Goal: Information Seeking & Learning: Learn about a topic

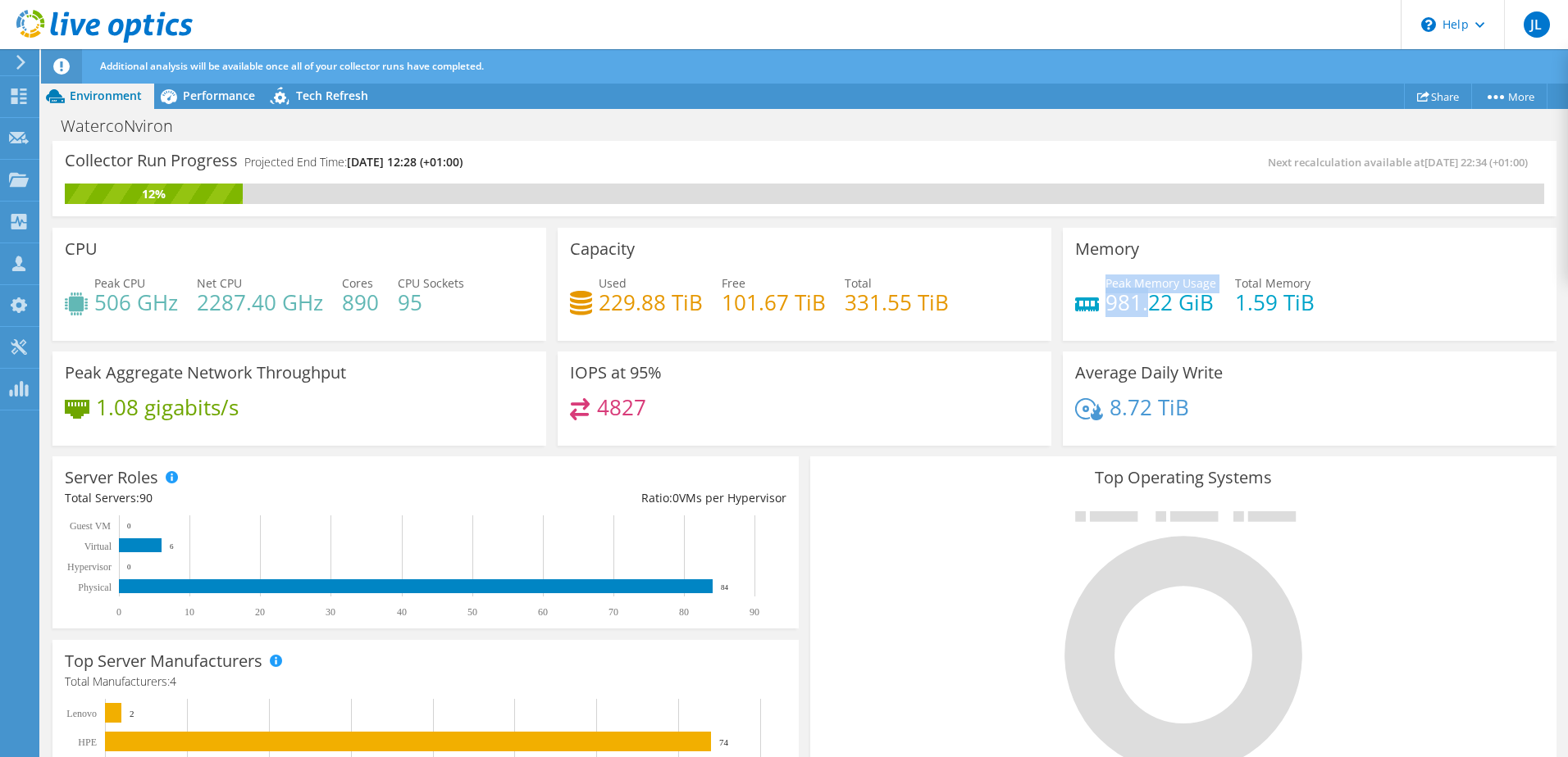
drag, startPoint x: 1137, startPoint y: 301, endPoint x: 1097, endPoint y: 301, distance: 40.0
click at [1097, 301] on div "Peak Memory Usage 981.22 GiB" at bounding box center [1146, 292] width 141 height 37
drag, startPoint x: 1200, startPoint y: 305, endPoint x: 1094, endPoint y: 305, distance: 106.0
click at [1094, 305] on div "Peak Memory Usage 981.22 GiB" at bounding box center [1146, 292] width 141 height 37
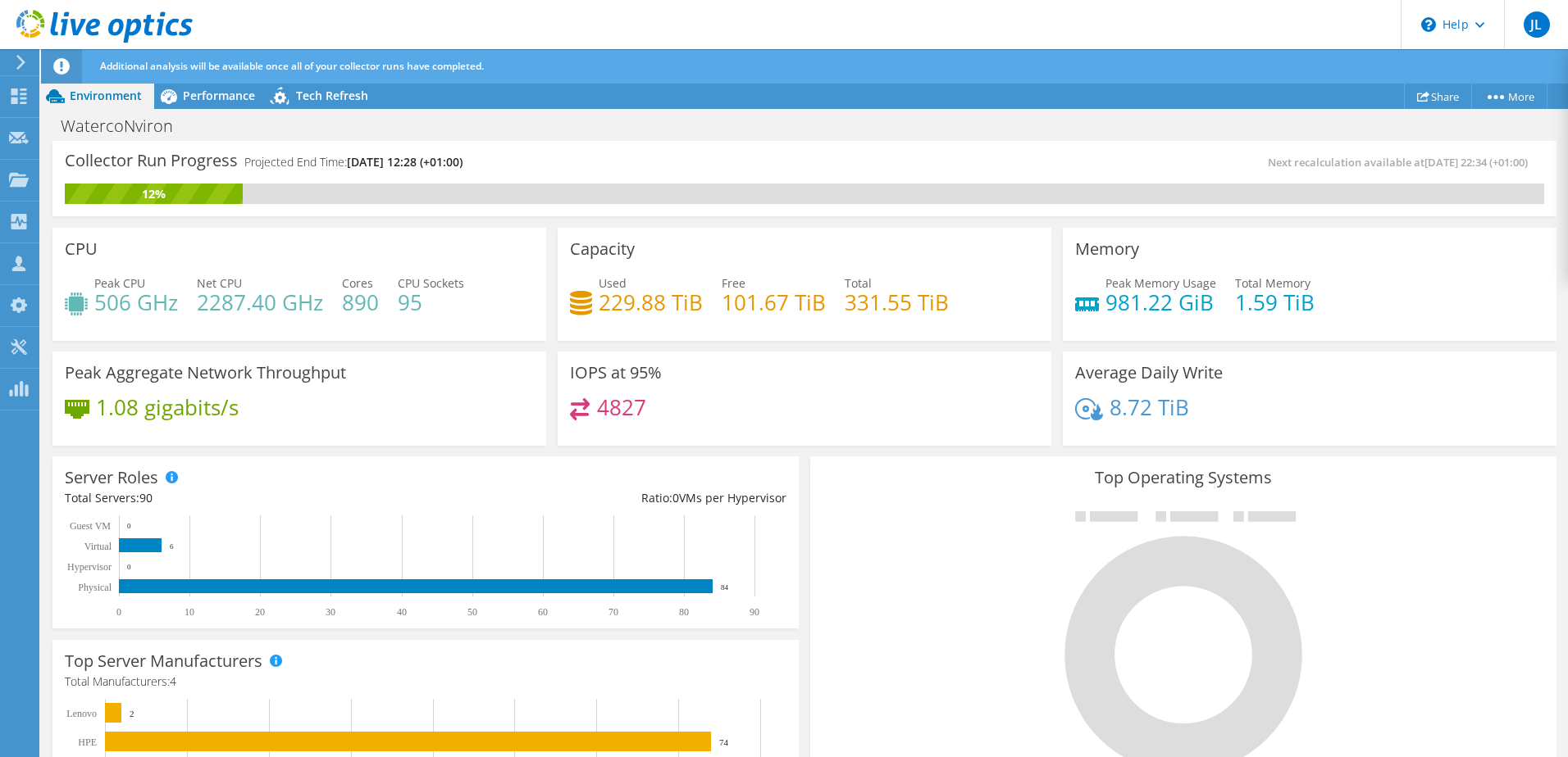
drag, startPoint x: 1094, startPoint y: 305, endPoint x: 1210, endPoint y: 294, distance: 116.5
click at [1209, 294] on div "Peak Memory Usage 981.22 GiB Total Memory 1.59 TiB" at bounding box center [1309, 301] width 469 height 53
drag, startPoint x: 1101, startPoint y: 280, endPoint x: 1215, endPoint y: 284, distance: 114.1
click at [1215, 284] on div "Peak Memory Usage 981.22 GiB Total Memory 1.59 TiB" at bounding box center [1309, 301] width 469 height 53
drag, startPoint x: 1215, startPoint y: 284, endPoint x: 1212, endPoint y: 312, distance: 28.2
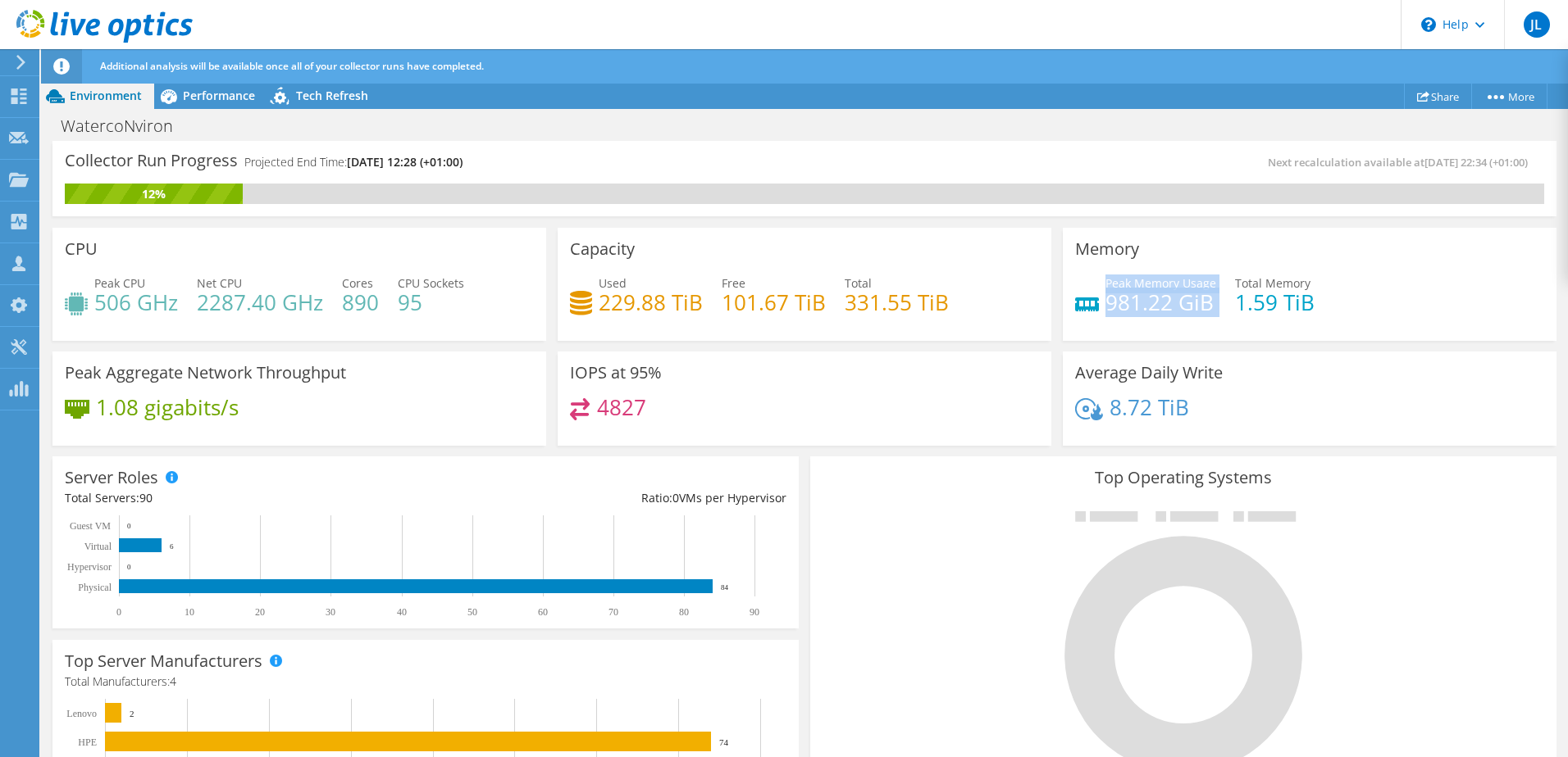
click at [1212, 312] on div "Peak Memory Usage 981.22 GiB Total Memory 1.59 TiB" at bounding box center [1309, 301] width 469 height 53
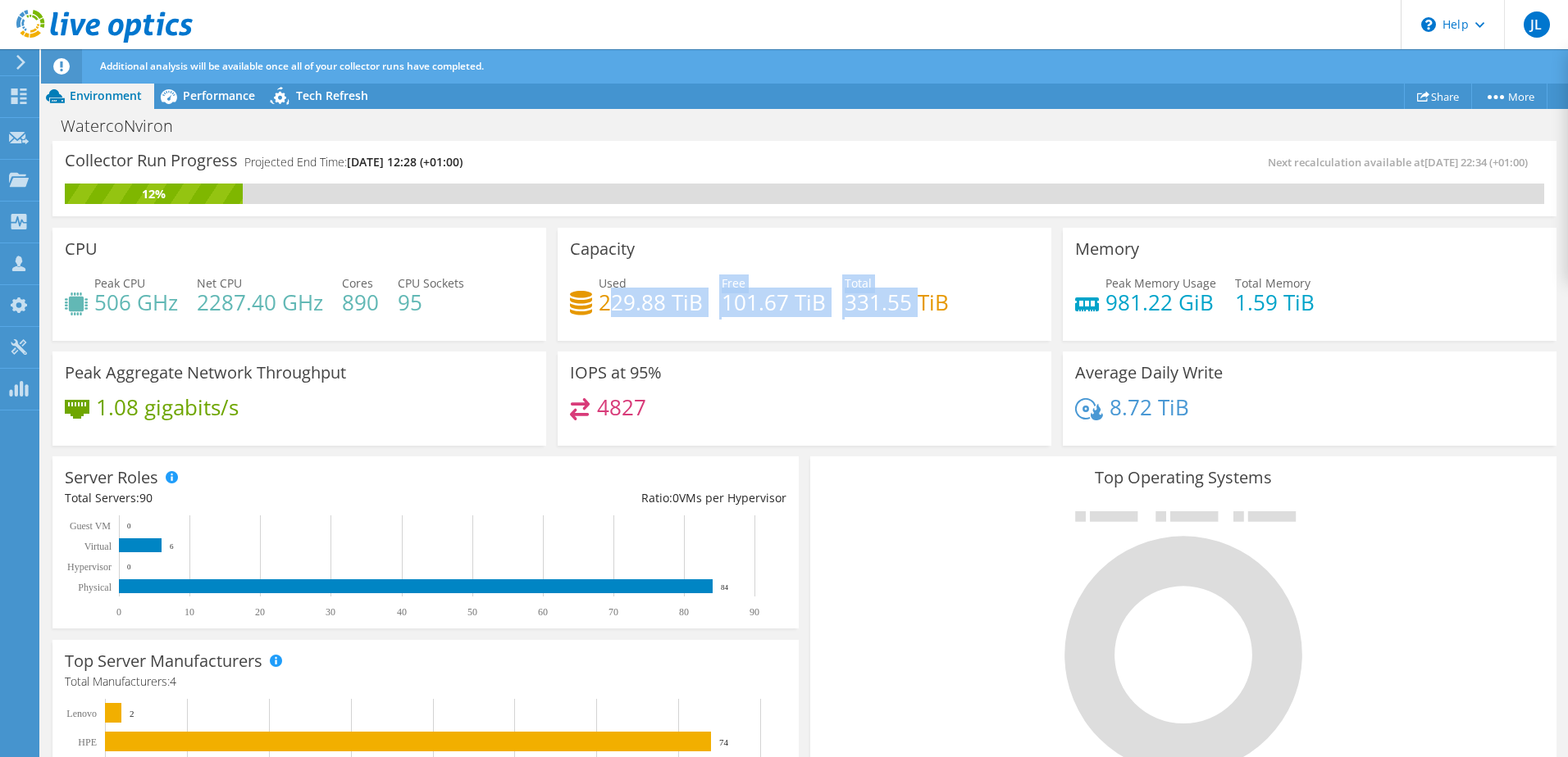
drag, startPoint x: 604, startPoint y: 303, endPoint x: 916, endPoint y: 302, distance: 312.0
click at [916, 302] on div "Used 229.88 TiB Free 101.67 TiB Total 331.55 TiB" at bounding box center [805, 301] width 469 height 53
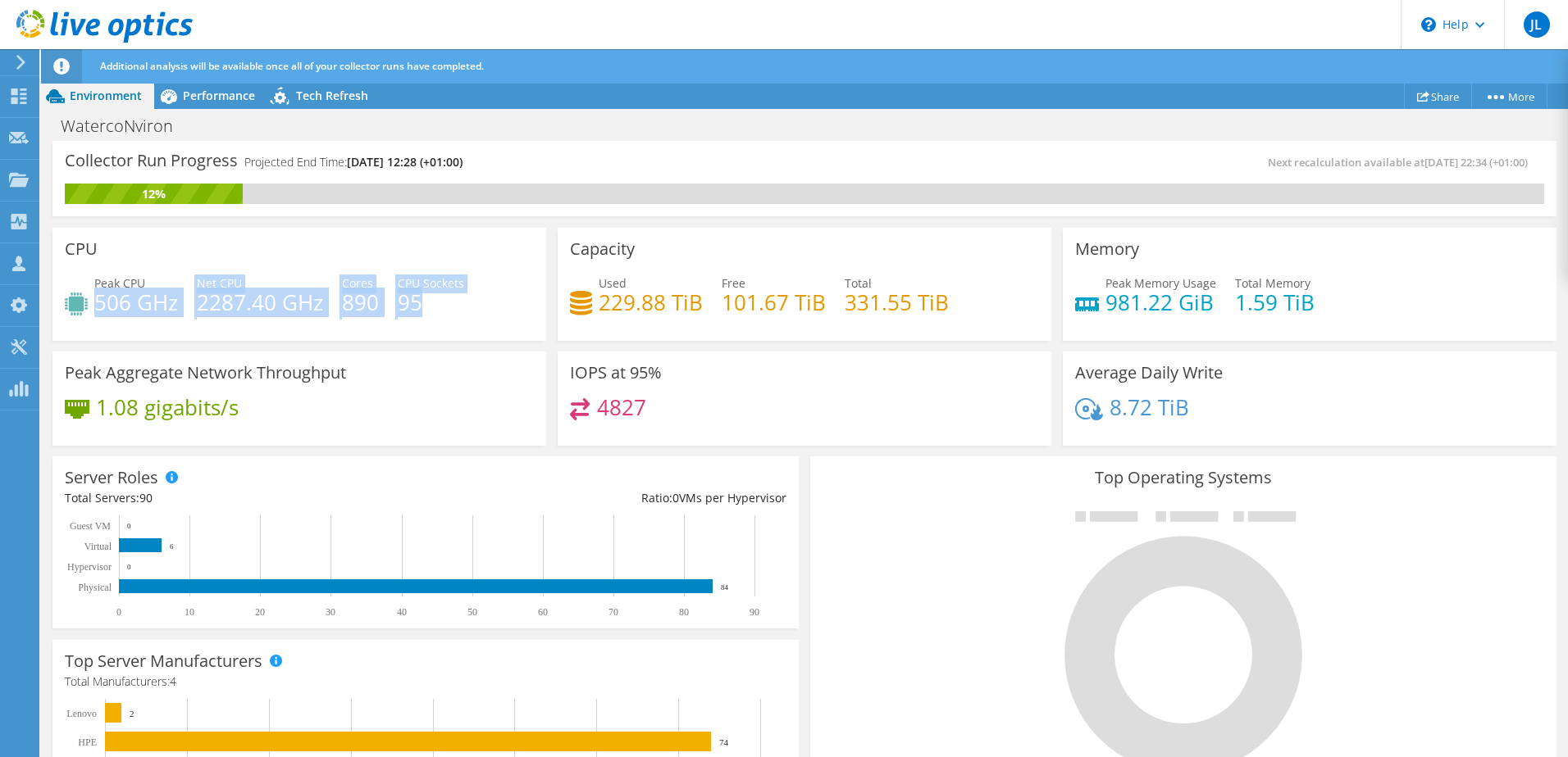
drag, startPoint x: 96, startPoint y: 298, endPoint x: 474, endPoint y: 306, distance: 378.1
click at [474, 306] on div "Peak CPU 506 GHz Net CPU 2287.40 GHz Cores 890 CPU Sockets 95" at bounding box center [299, 301] width 469 height 53
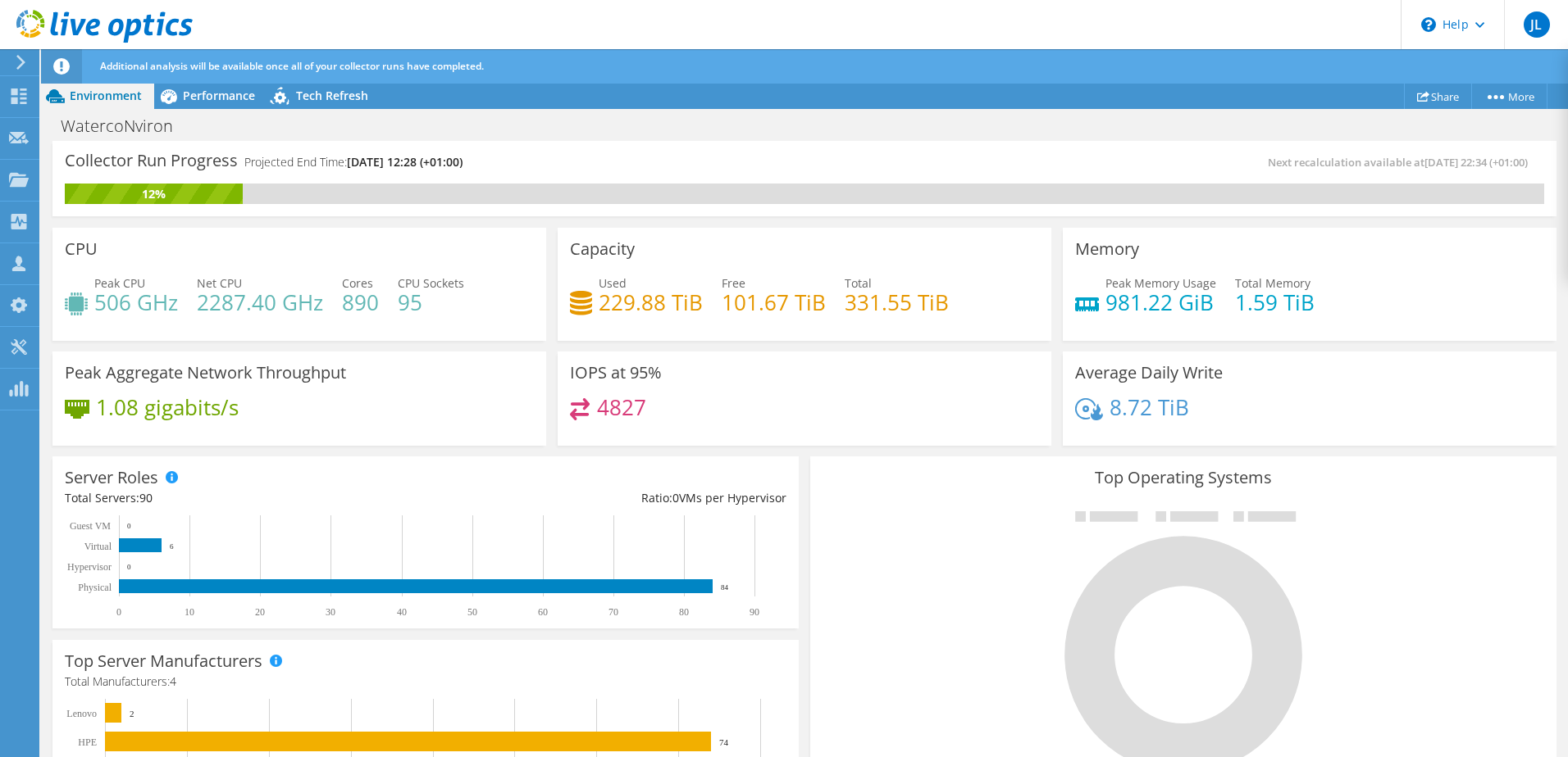
drag, startPoint x: 474, startPoint y: 306, endPoint x: 290, endPoint y: 432, distance: 223.0
click at [290, 432] on div "Peak Aggregate Network Throughput 1.08 gigabits/s" at bounding box center [299, 399] width 494 height 95
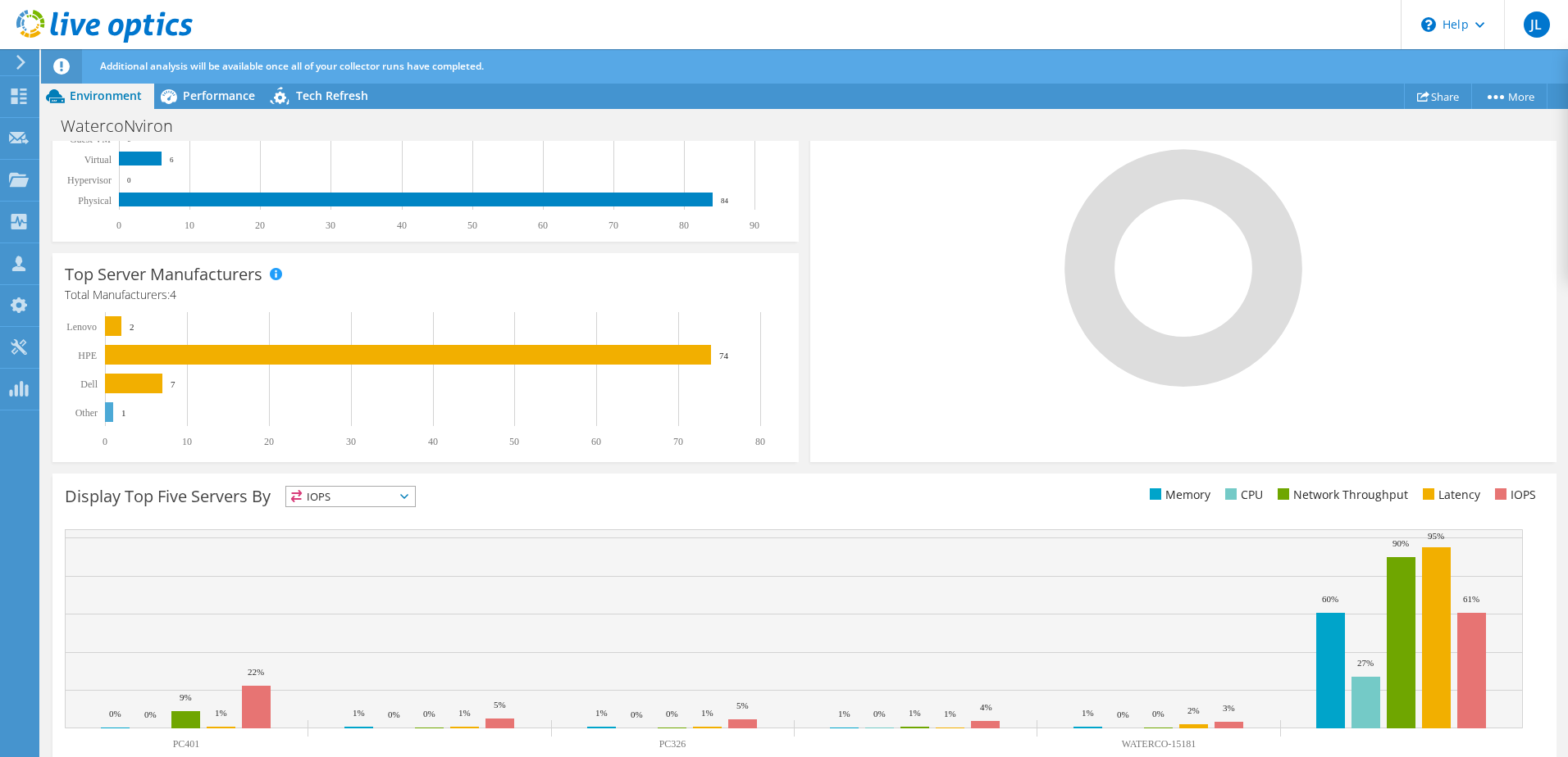
scroll to position [433, 0]
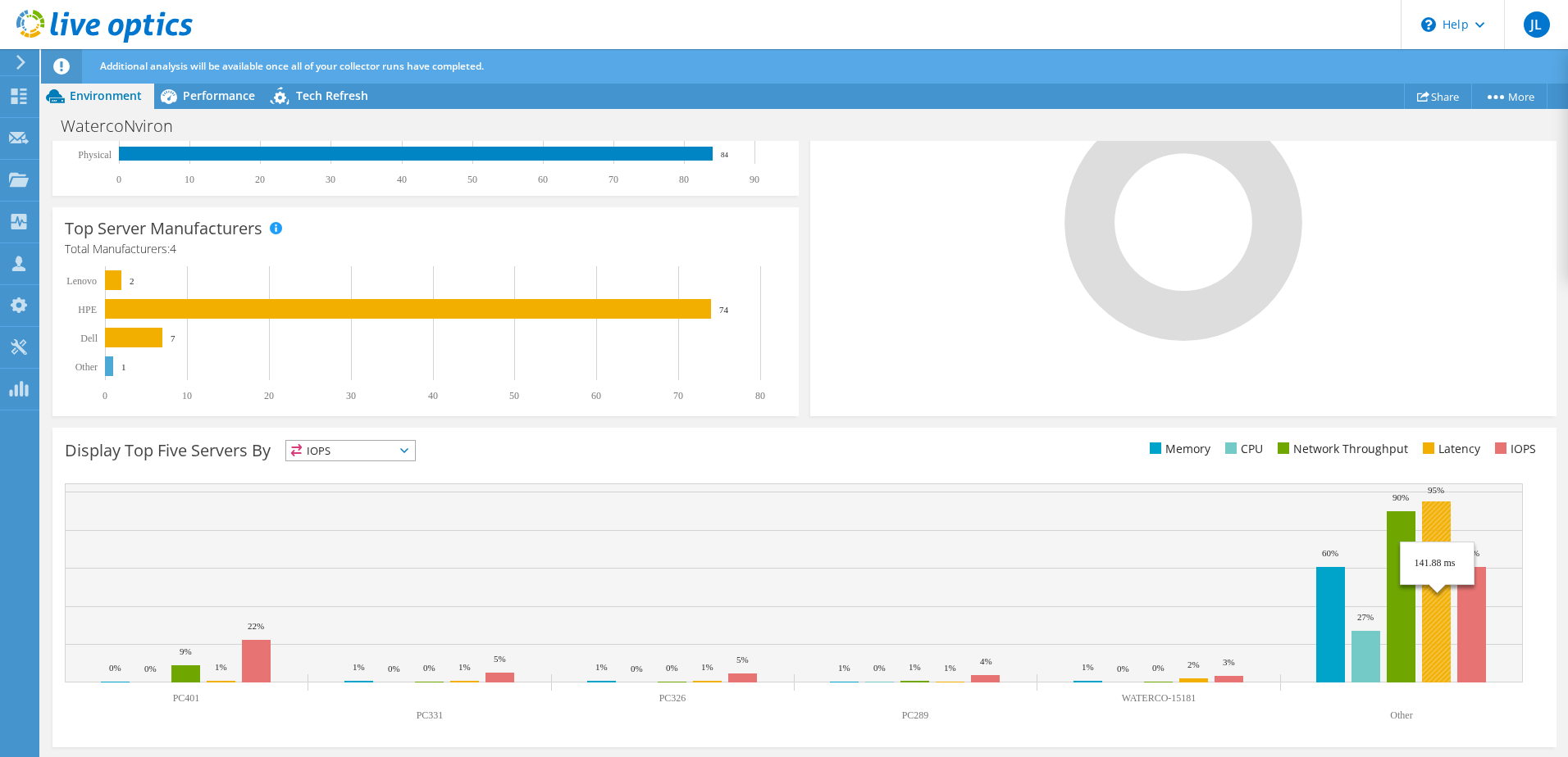
click at [1435, 514] on rect at bounding box center [1436, 592] width 29 height 181
click at [1441, 635] on rect at bounding box center [1436, 592] width 29 height 181
click at [1396, 638] on rect at bounding box center [1401, 597] width 29 height 171
click at [1477, 631] on rect at bounding box center [1472, 625] width 29 height 116
click at [1368, 665] on rect at bounding box center [1366, 657] width 29 height 52
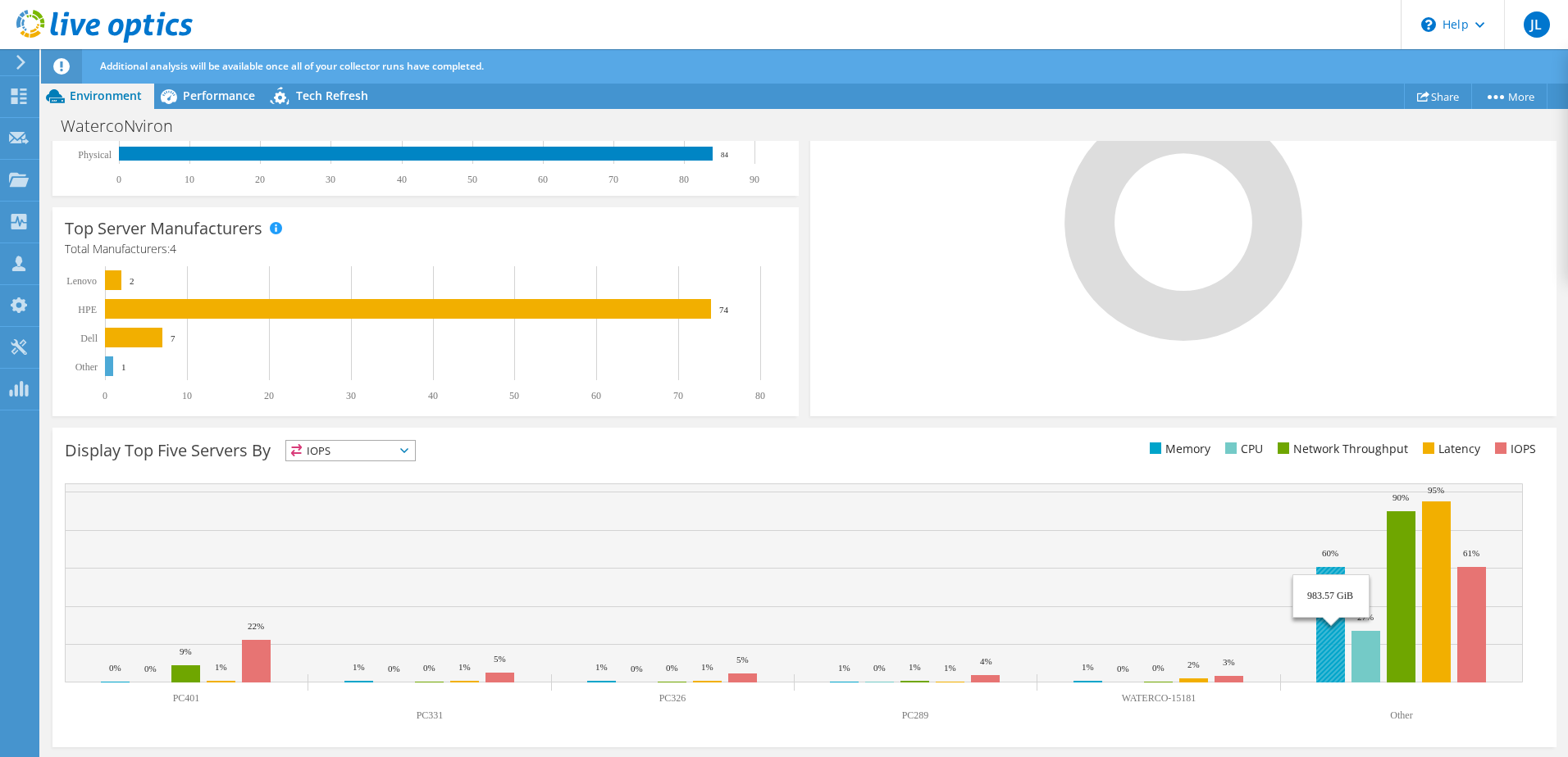
click at [1333, 657] on rect at bounding box center [1330, 625] width 29 height 116
click at [1442, 452] on li "Latency" at bounding box center [1450, 450] width 62 height 18
click at [1443, 539] on rect at bounding box center [1436, 592] width 29 height 181
click at [367, 449] on span "IOPS" at bounding box center [350, 451] width 129 height 20
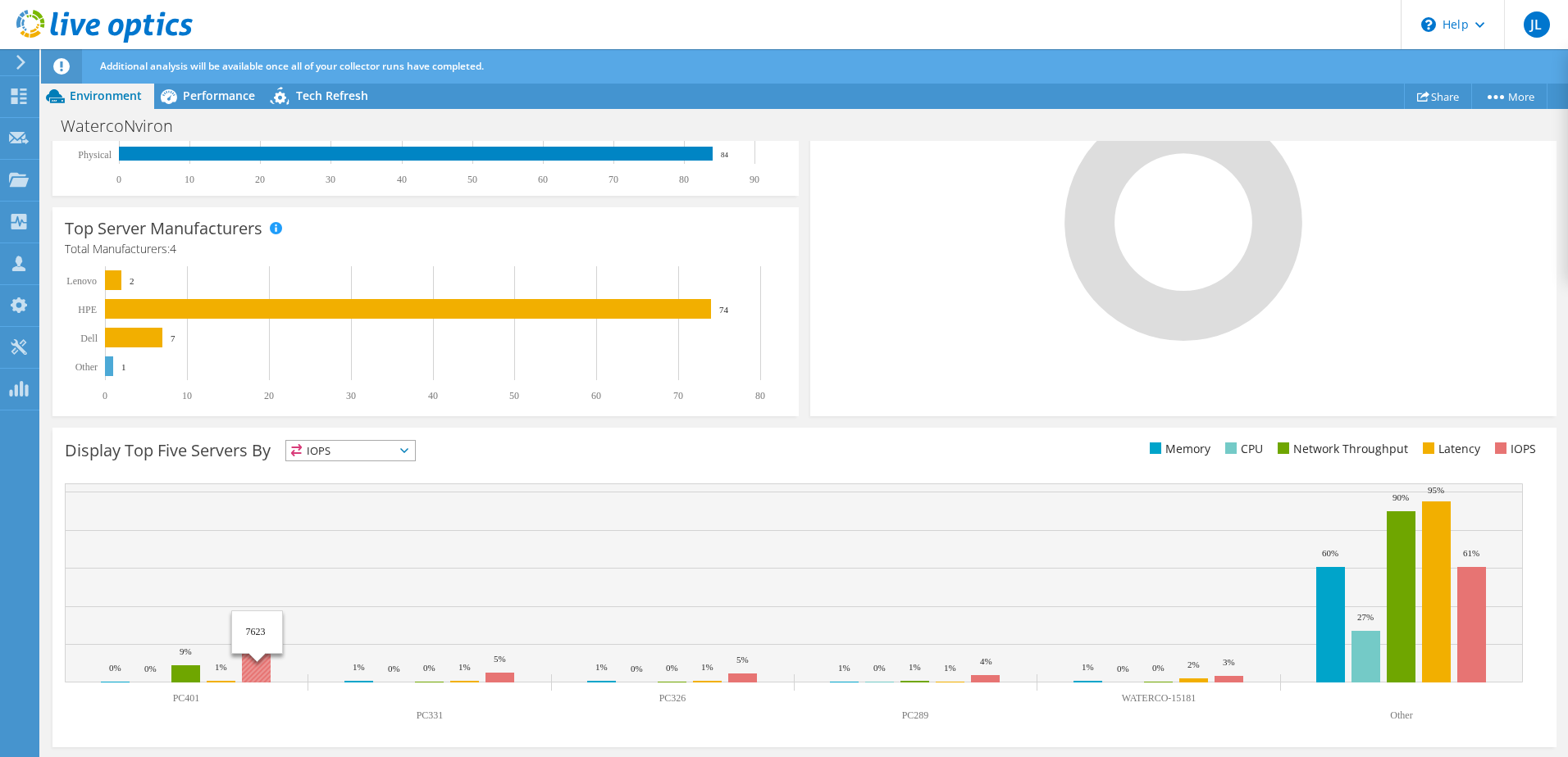
click at [255, 668] on rect at bounding box center [256, 661] width 29 height 42
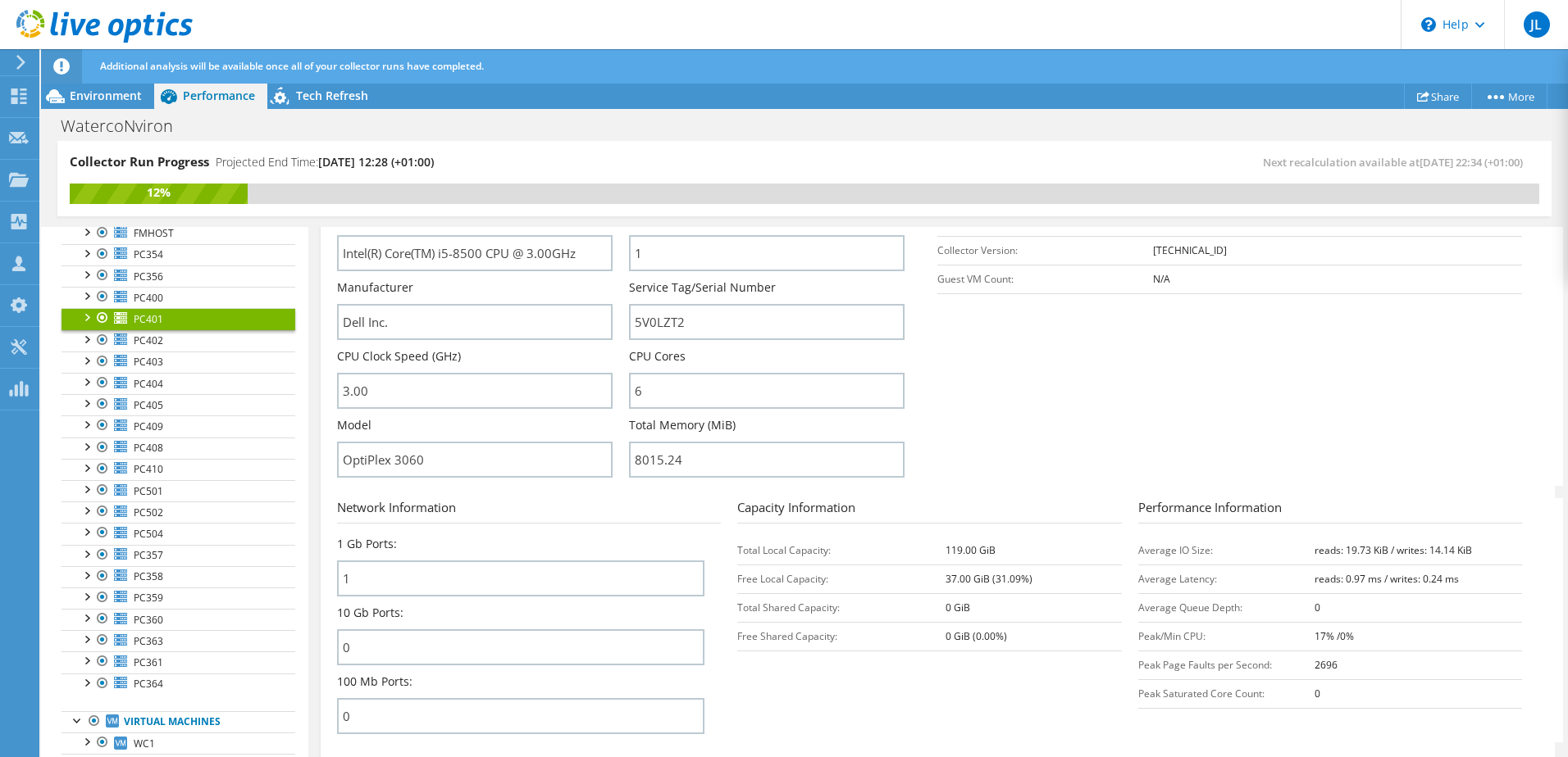
scroll to position [0, 0]
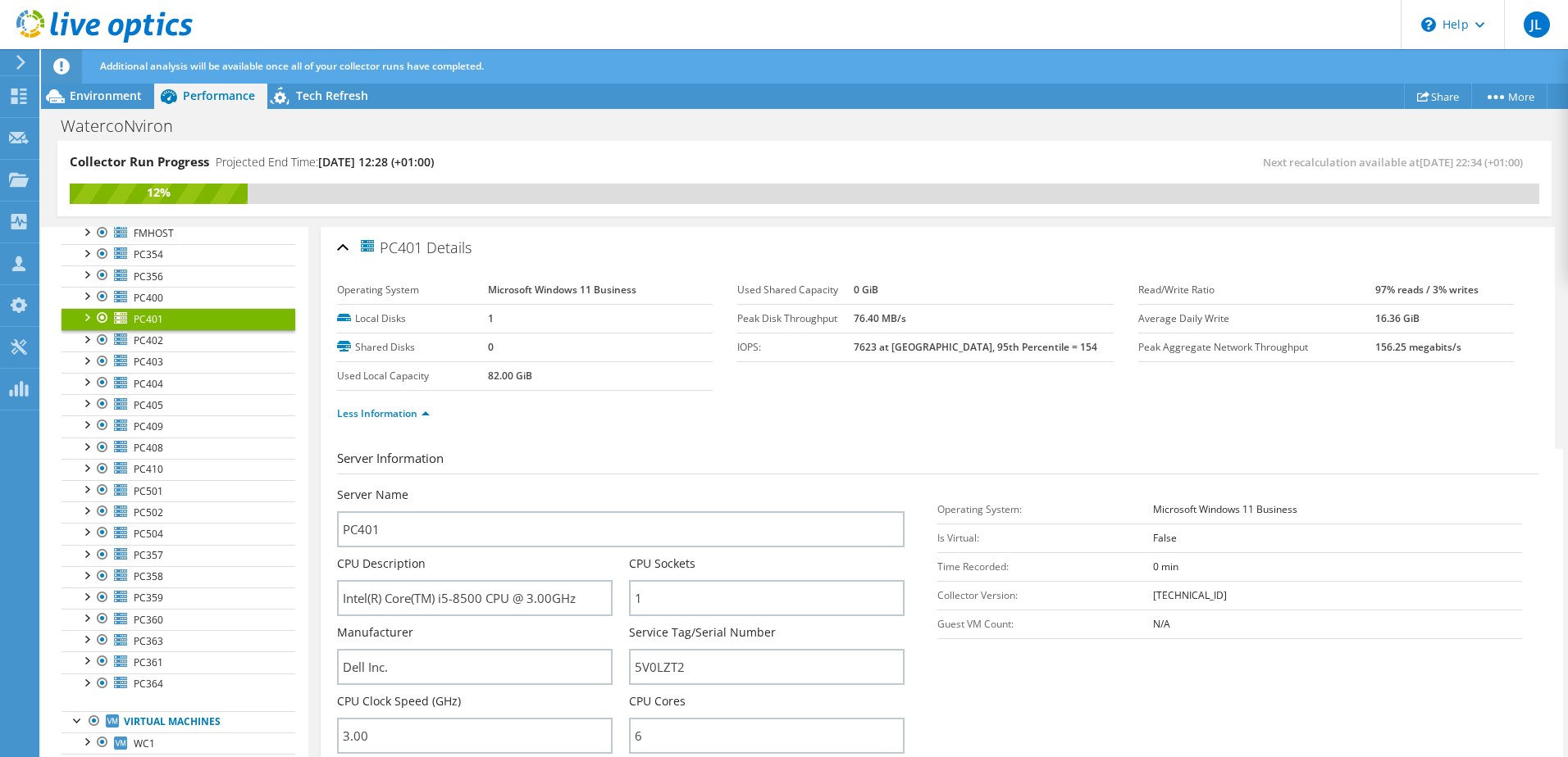
click at [524, 378] on b "82.00 GiB" at bounding box center [510, 376] width 44 height 14
